Goal: Find specific page/section: Find specific page/section

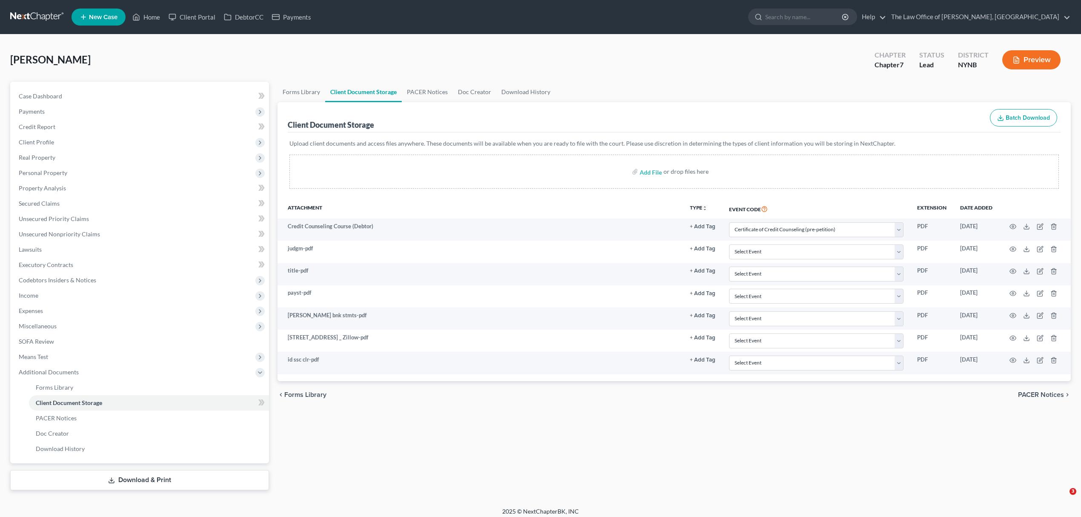
select select "1"
click at [159, 14] on link "Home" at bounding box center [146, 16] width 36 height 15
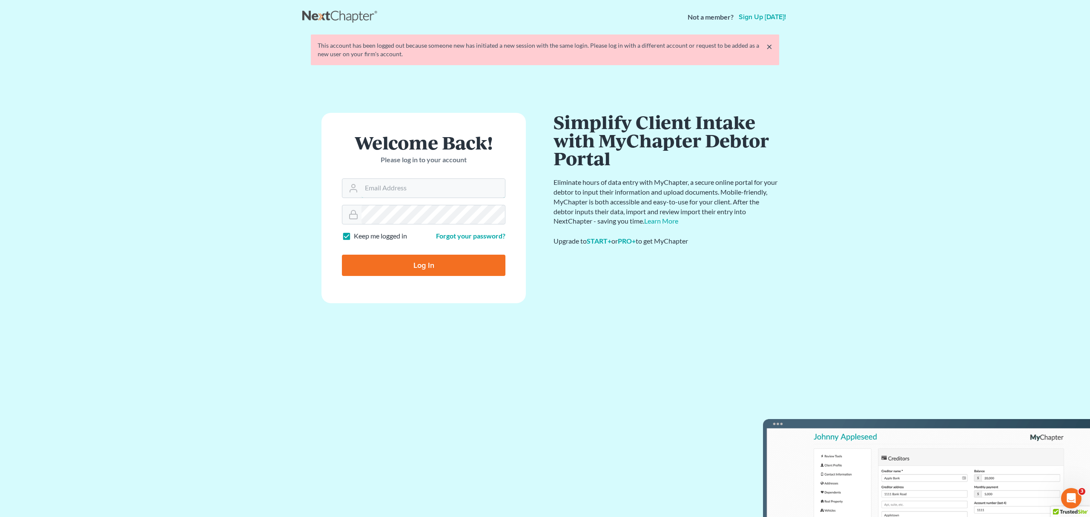
type input "[EMAIL_ADDRESS][DOMAIN_NAME]"
click at [476, 269] on input "Log In" at bounding box center [423, 265] width 163 height 21
type input "Thinking..."
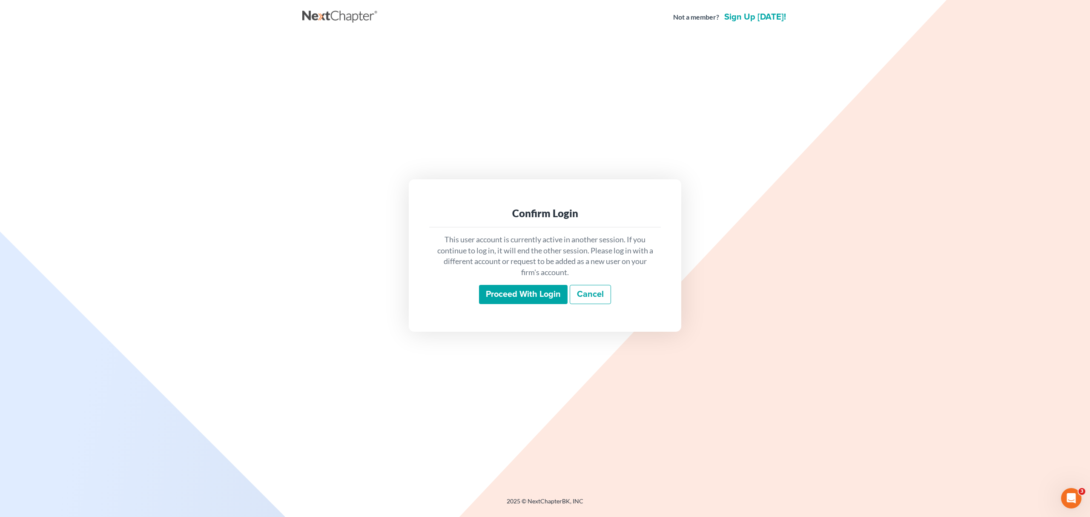
click at [503, 297] on input "Proceed with login" at bounding box center [523, 295] width 89 height 20
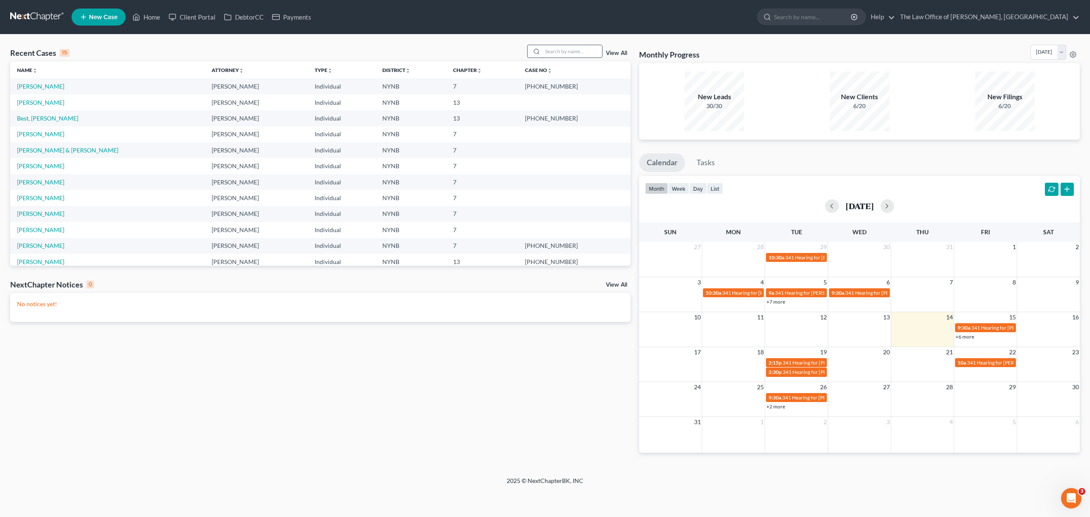
click at [562, 50] on input "search" at bounding box center [572, 51] width 60 height 12
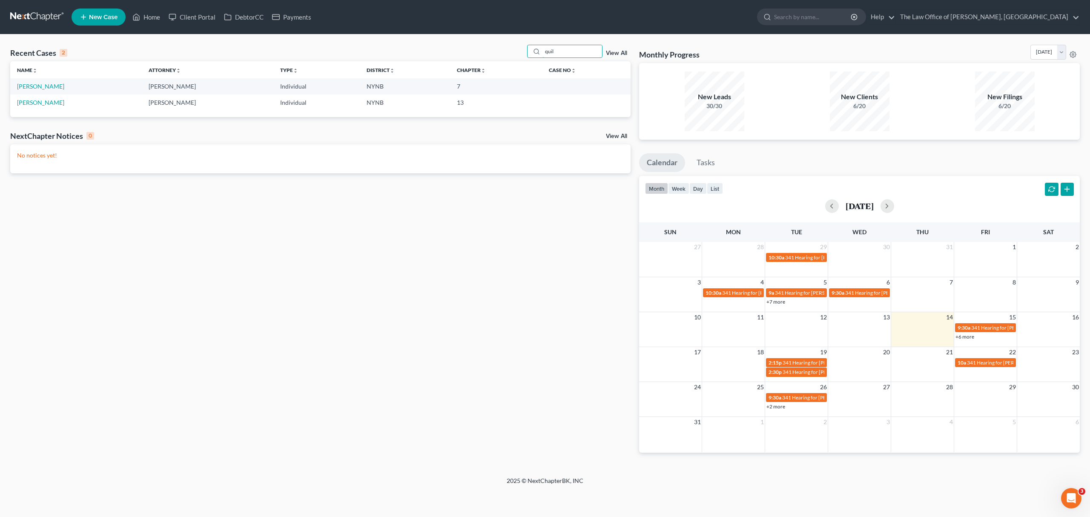
type input "quil"
click at [45, 81] on td "Quillinan, Paige" at bounding box center [76, 86] width 132 height 16
click at [45, 83] on link "Quillinan, Paige" at bounding box center [40, 86] width 47 height 7
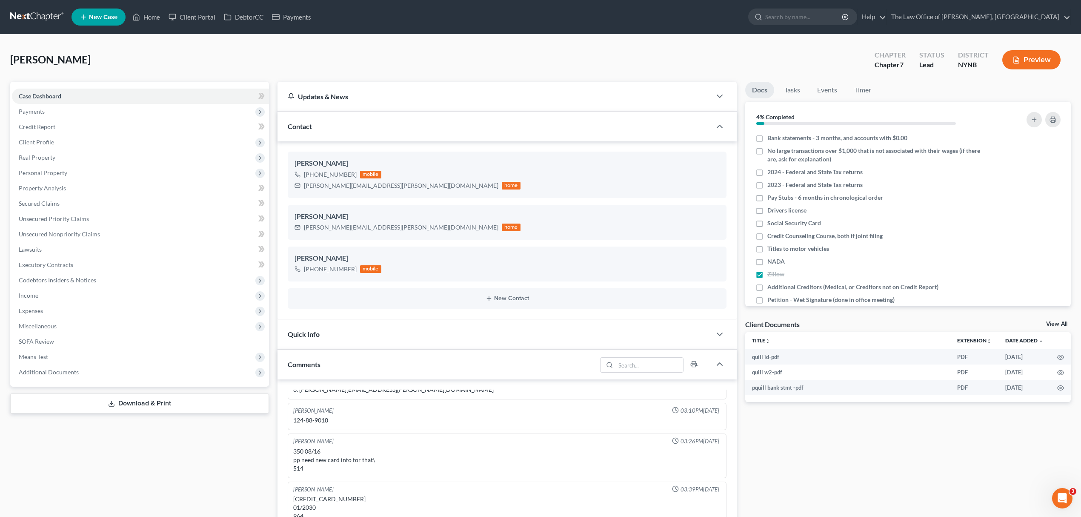
scroll to position [369, 0]
drag, startPoint x: 9, startPoint y: 60, endPoint x: 992, endPoint y: 69, distance: 983.4
click at [151, 19] on link "Home" at bounding box center [146, 16] width 36 height 15
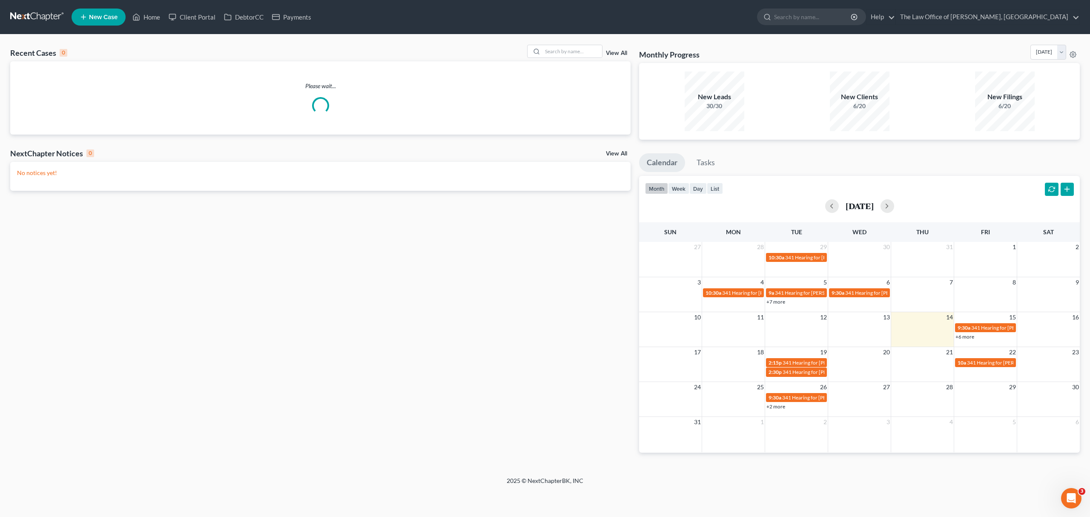
click at [574, 42] on div "Recent Cases 0 View All Please wait... NextChapter Notices 0 View All No notice…" at bounding box center [545, 255] width 1090 height 442
click at [573, 52] on input "search" at bounding box center [572, 51] width 60 height 12
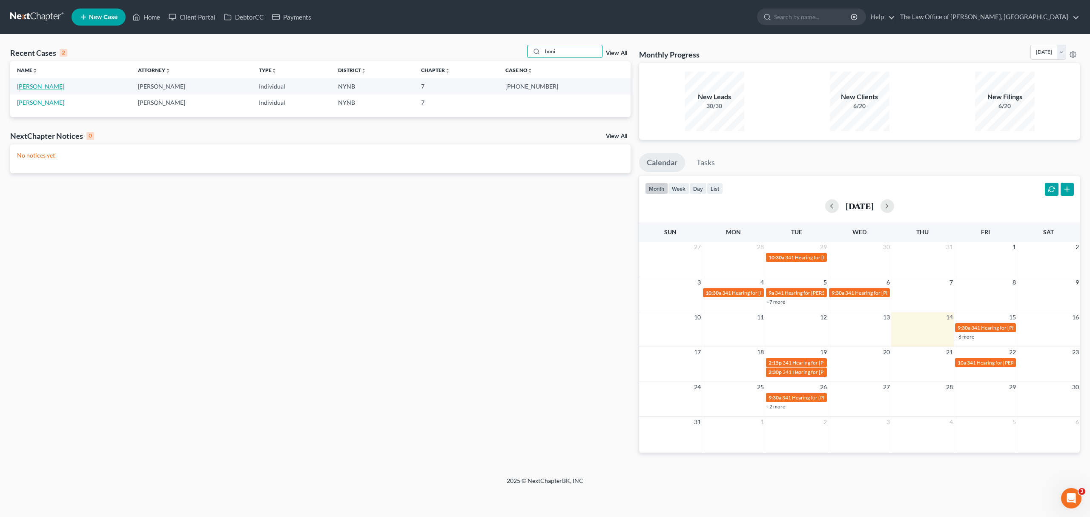
type input "boni"
click at [37, 85] on link "Boni, Susan" at bounding box center [40, 86] width 47 height 7
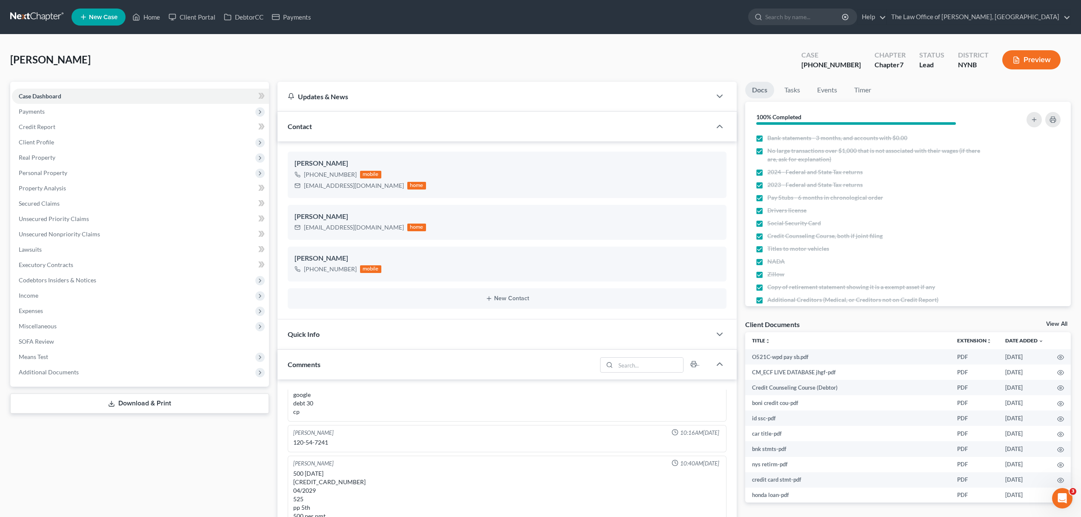
scroll to position [632, 0]
click at [147, 23] on link "Home" at bounding box center [146, 16] width 36 height 15
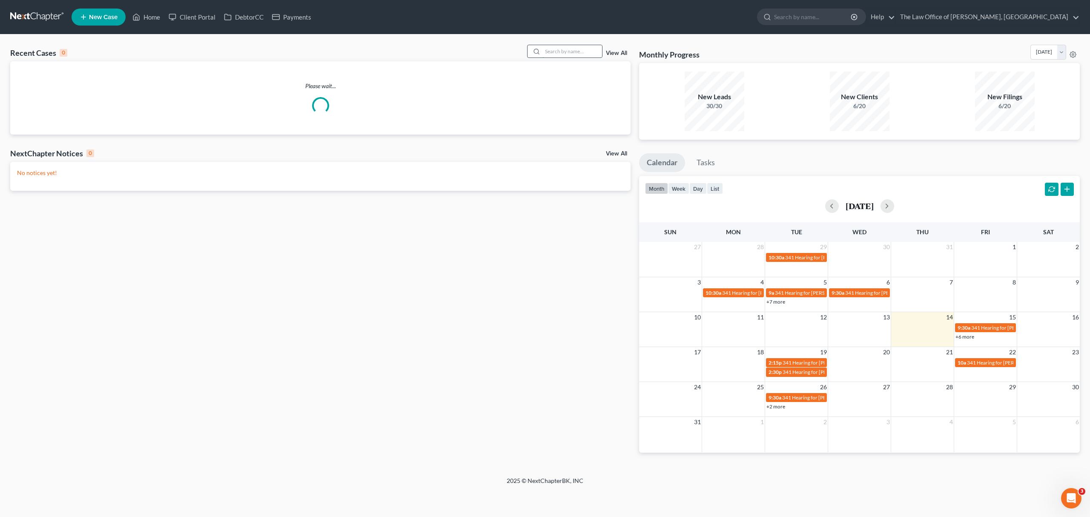
click at [562, 53] on input "search" at bounding box center [572, 51] width 60 height 12
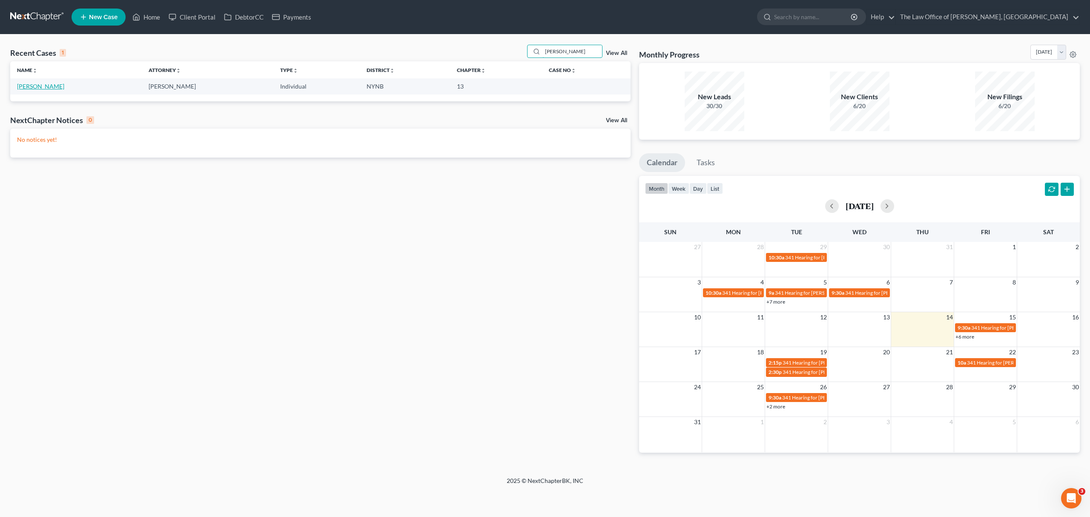
type input "nelson"
click at [32, 88] on link "Nelson, Alan" at bounding box center [40, 86] width 47 height 7
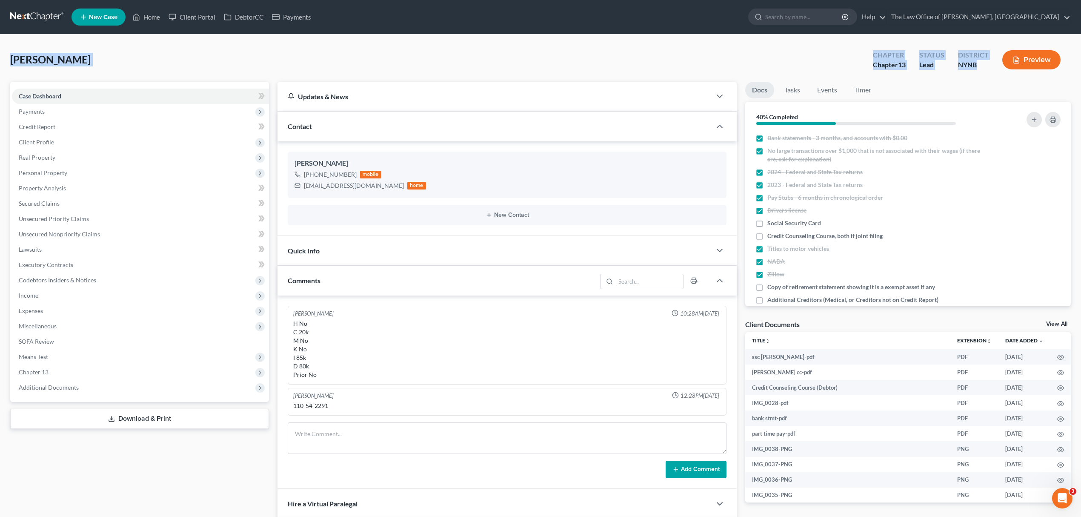
drag, startPoint x: 6, startPoint y: 55, endPoint x: 972, endPoint y: 66, distance: 966.8
click at [983, 66] on div "Nelson, Alan Upgraded Chapter Chapter 13 Status Lead District NYNB Preview Peti…" at bounding box center [540, 374] width 1081 height 680
click at [146, 14] on link "Home" at bounding box center [146, 16] width 36 height 15
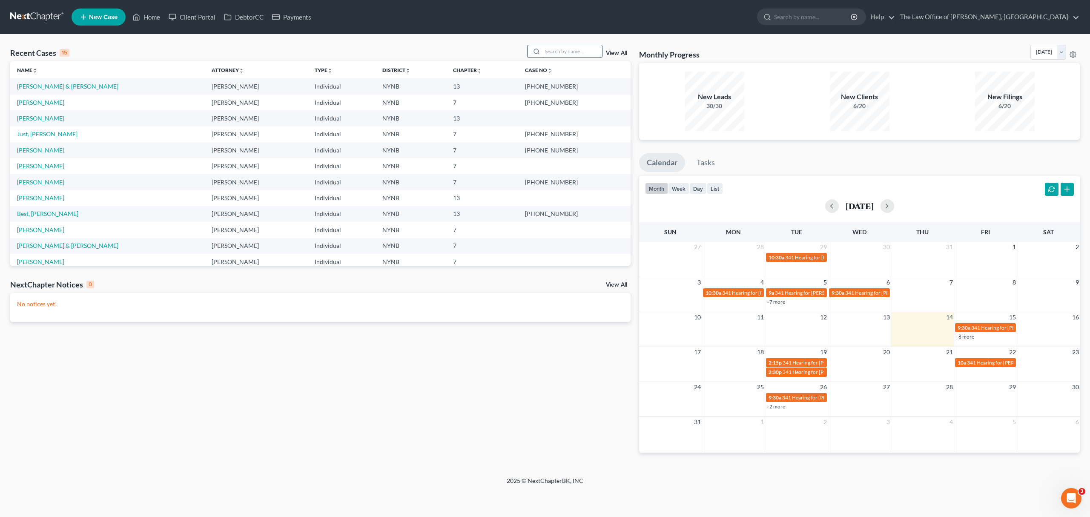
click at [577, 55] on input "search" at bounding box center [572, 51] width 60 height 12
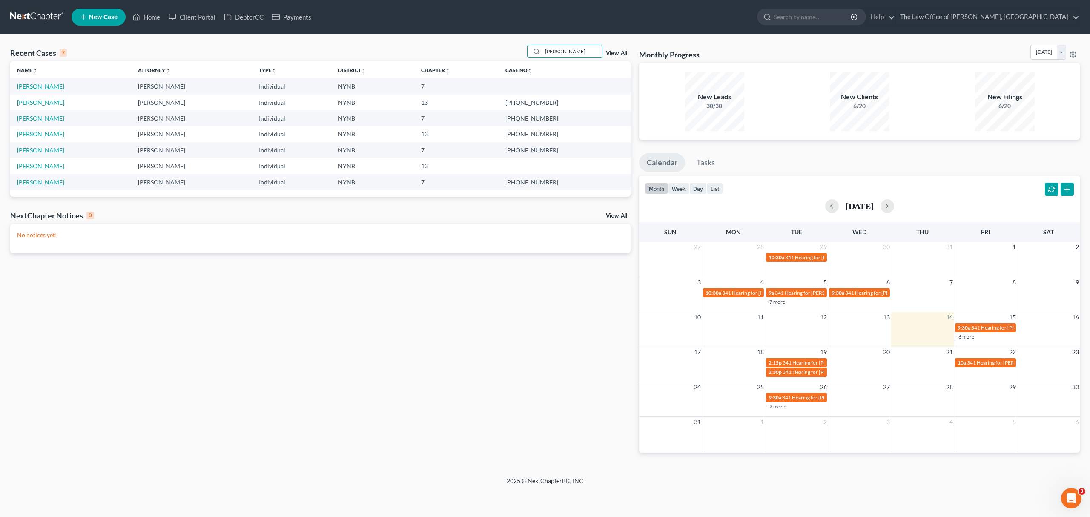
type input "tammy"
click at [33, 85] on link "Humphrey, Tammy" at bounding box center [40, 86] width 47 height 7
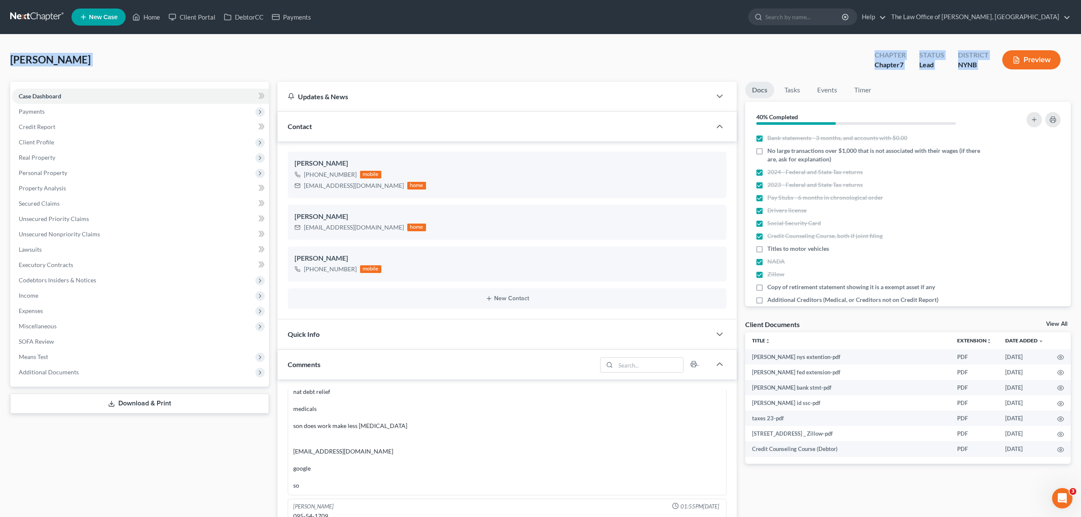
scroll to position [387, 0]
drag, startPoint x: 122, startPoint y: 77, endPoint x: 1000, endPoint y: 77, distance: 878.2
click at [1000, 77] on div "Humphrey, Tammy Upgraded Chapter Chapter 7 Status Lead District NYNB Preview Pe…" at bounding box center [540, 525] width 1081 height 982
click at [936, 61] on div "Lead" at bounding box center [931, 65] width 25 height 10
drag, startPoint x: 978, startPoint y: 65, endPoint x: 0, endPoint y: 50, distance: 977.9
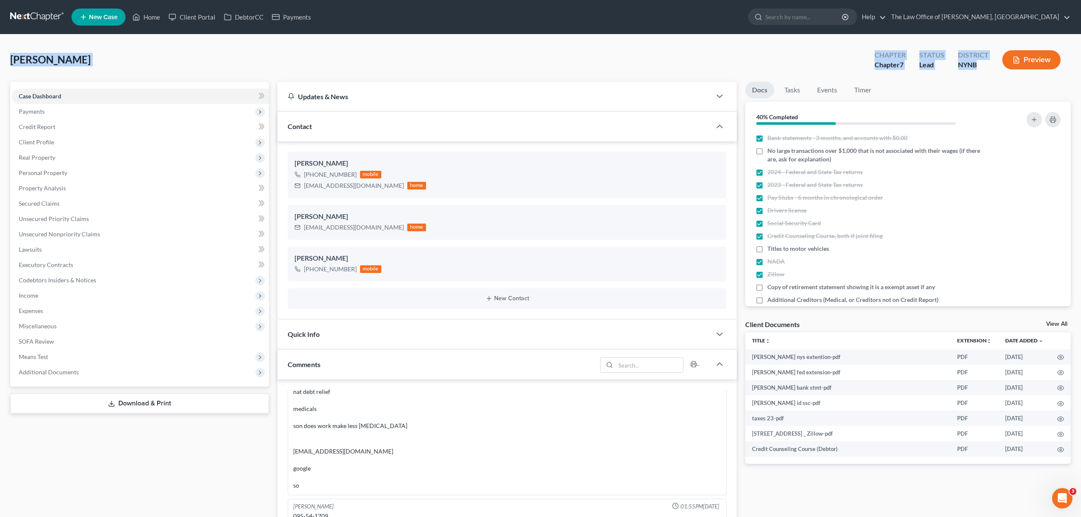
click at [0, 50] on div "Humphrey, Tammy Upgraded Chapter Chapter 7 Status Lead District NYNB Preview Pe…" at bounding box center [540, 525] width 1081 height 982
click at [828, 406] on td "tammy id ssc-pdf" at bounding box center [847, 402] width 205 height 15
click at [137, 12] on icon at bounding box center [136, 17] width 8 height 10
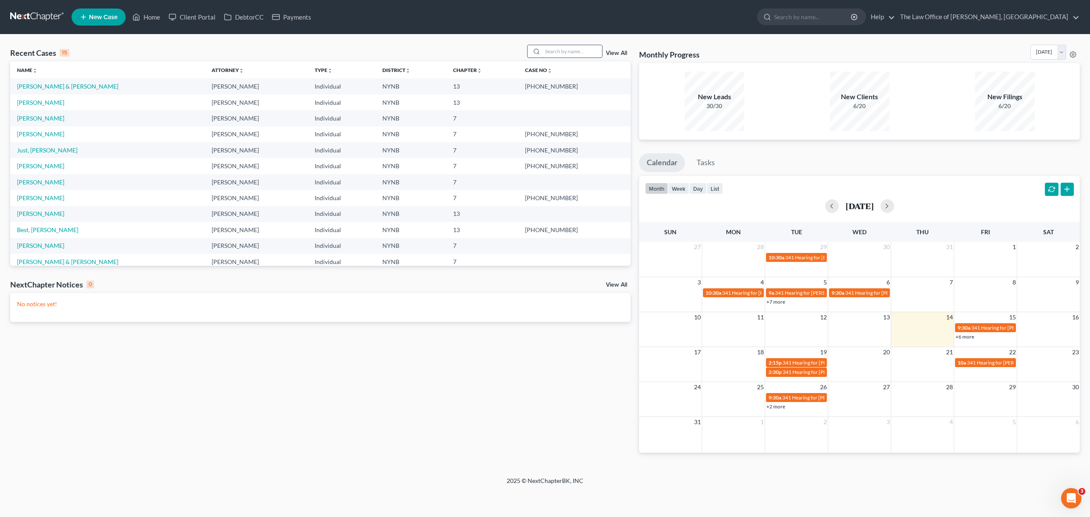
click at [555, 52] on input "search" at bounding box center [572, 51] width 60 height 12
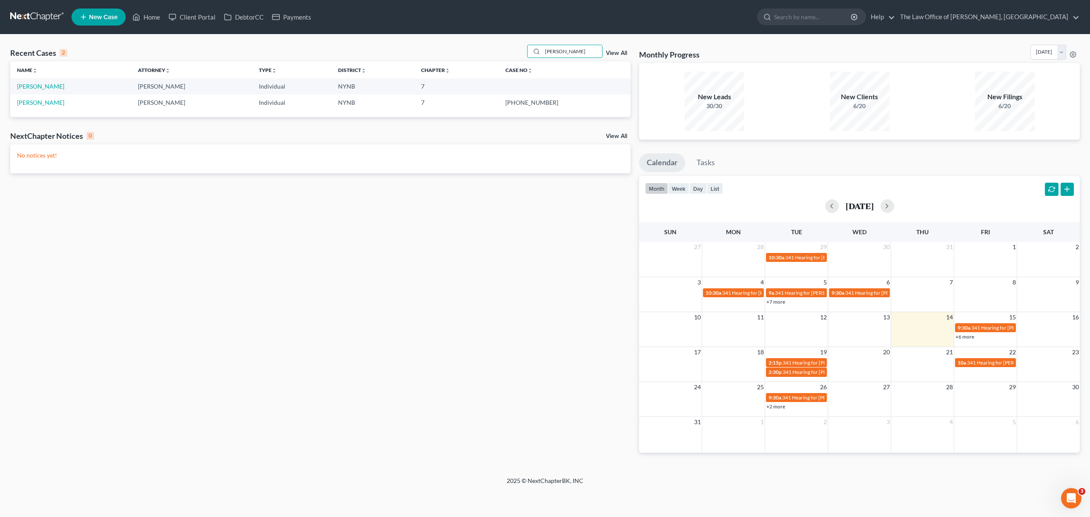
type input "mitch"
click at [40, 82] on td "[PERSON_NAME]" at bounding box center [70, 86] width 121 height 16
click at [40, 83] on link "[PERSON_NAME]" at bounding box center [40, 86] width 47 height 7
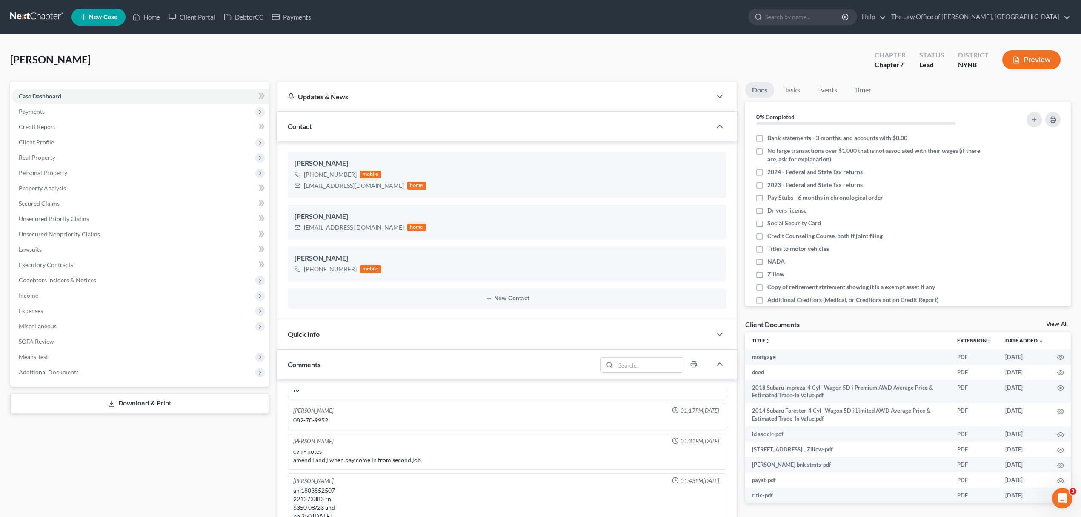
scroll to position [387, 0]
drag, startPoint x: 5, startPoint y: 61, endPoint x: 990, endPoint y: 62, distance: 984.6
